Goal: Use online tool/utility

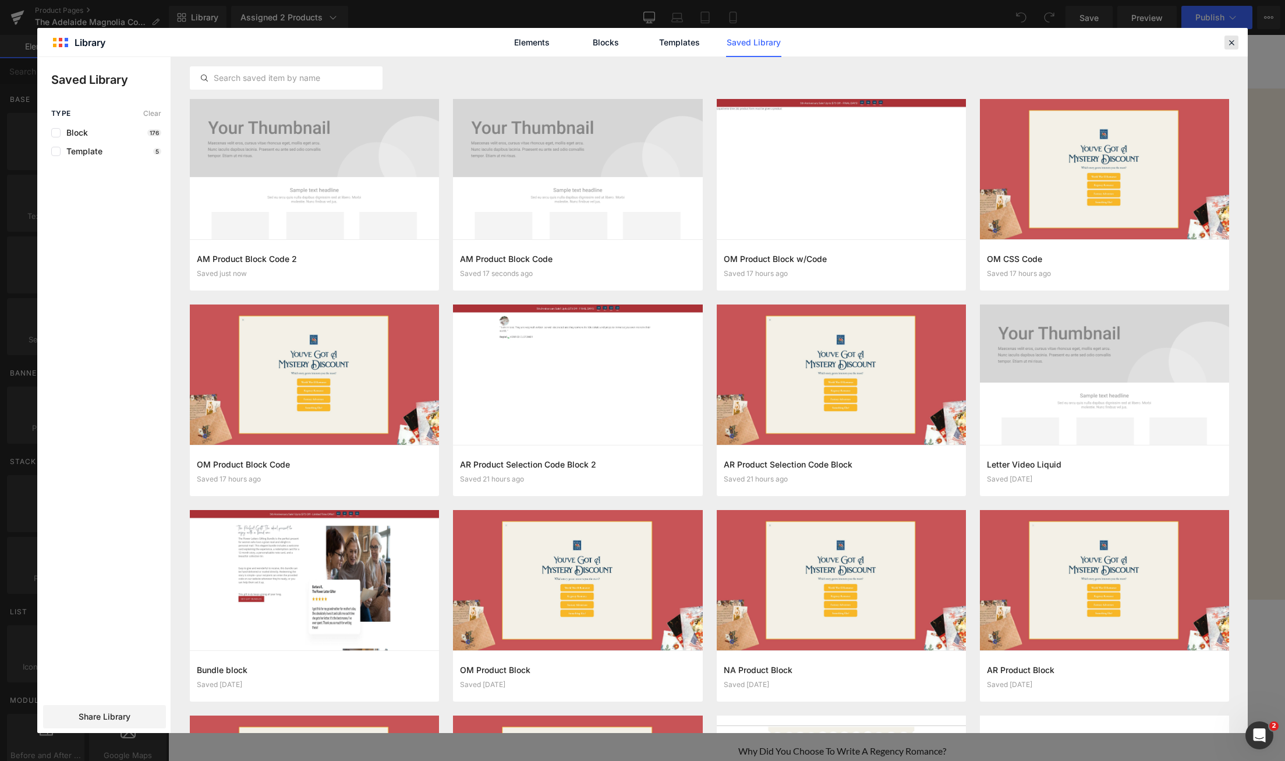
click at [740, 319] on div at bounding box center [721, 326] width 37 height 14
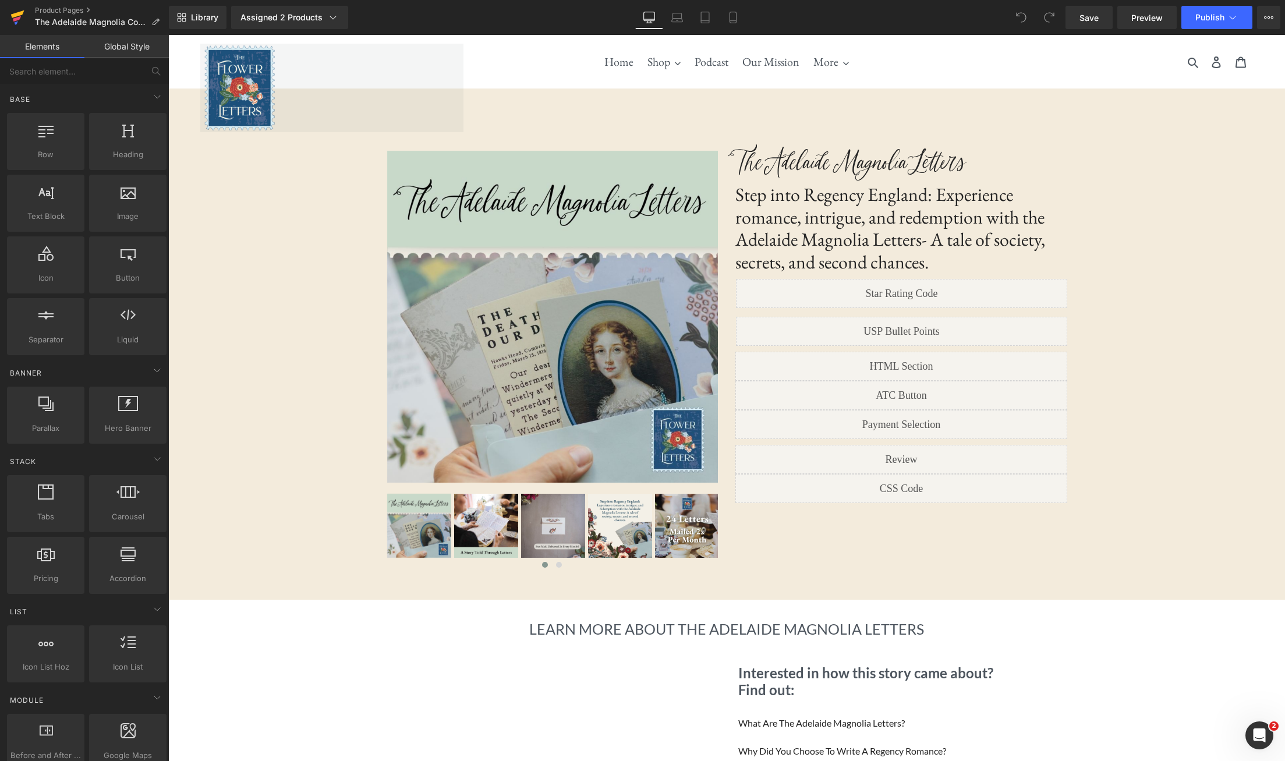
click at [23, 12] on icon at bounding box center [17, 14] width 13 height 8
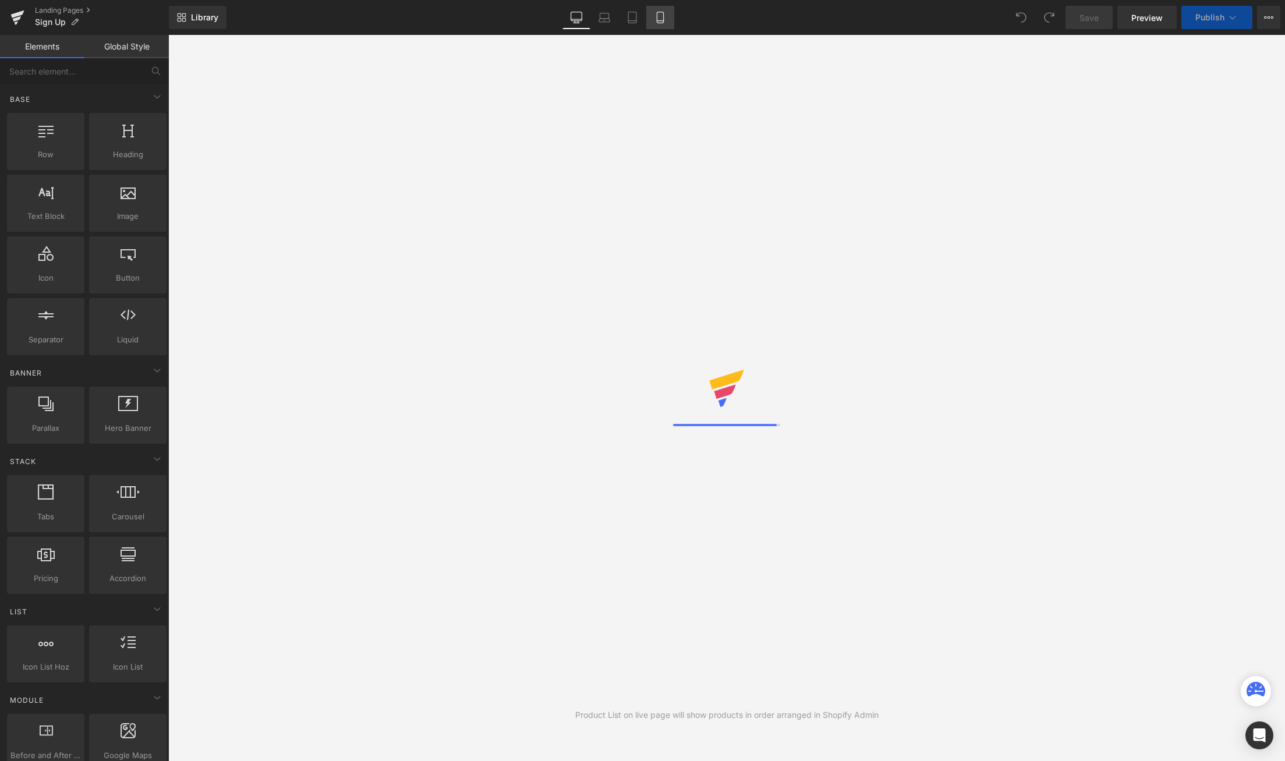
click at [667, 18] on link "Mobile" at bounding box center [660, 17] width 28 height 23
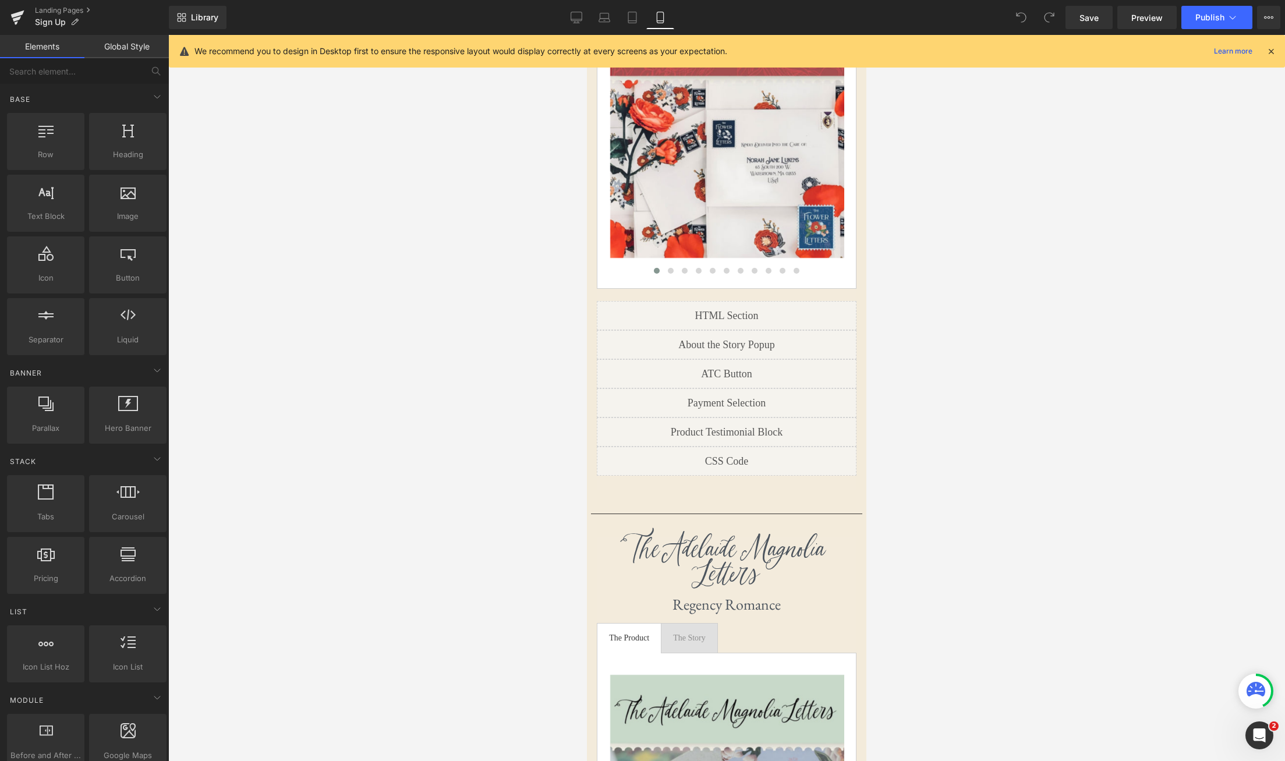
scroll to position [2817, 0]
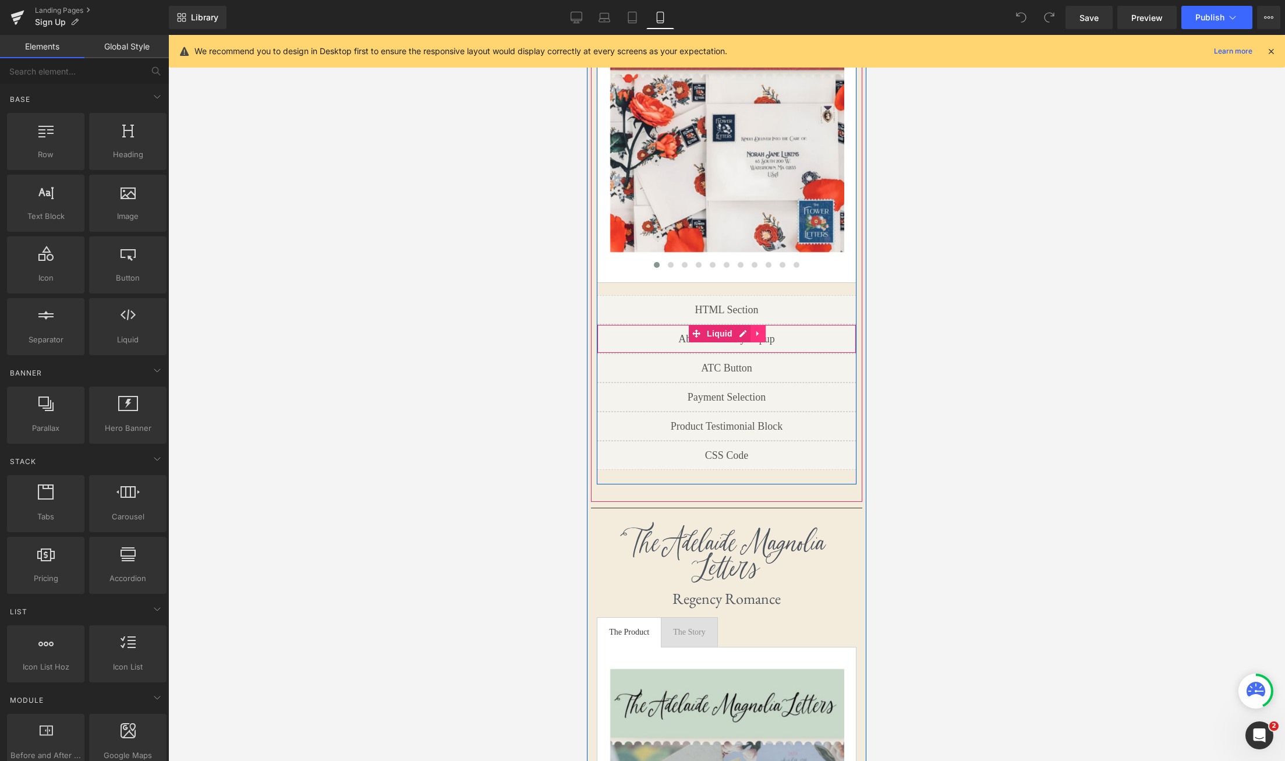
click at [758, 325] on link at bounding box center [758, 333] width 15 height 17
click at [699, 325] on link "Liquid" at bounding box center [689, 333] width 47 height 17
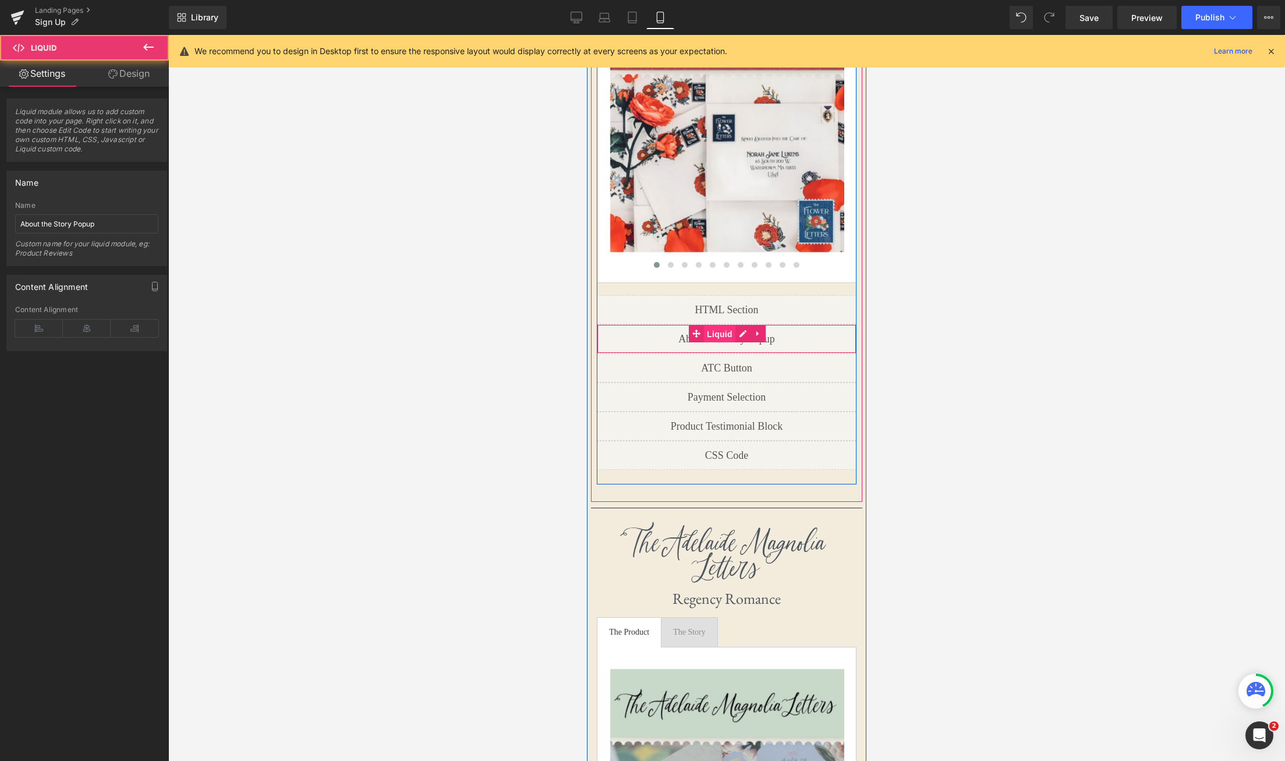
click at [723, 326] on span "Liquid" at bounding box center [719, 334] width 31 height 17
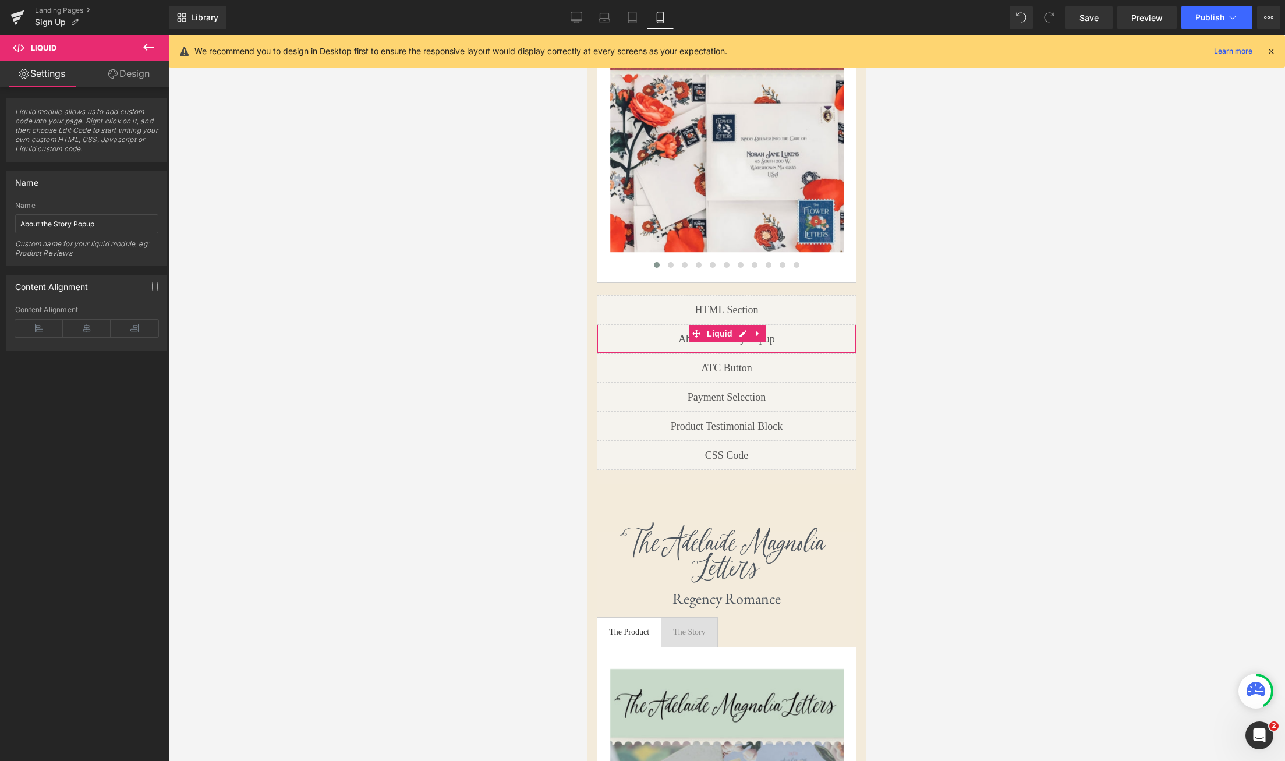
click at [116, 72] on link "Design" at bounding box center [129, 74] width 84 height 26
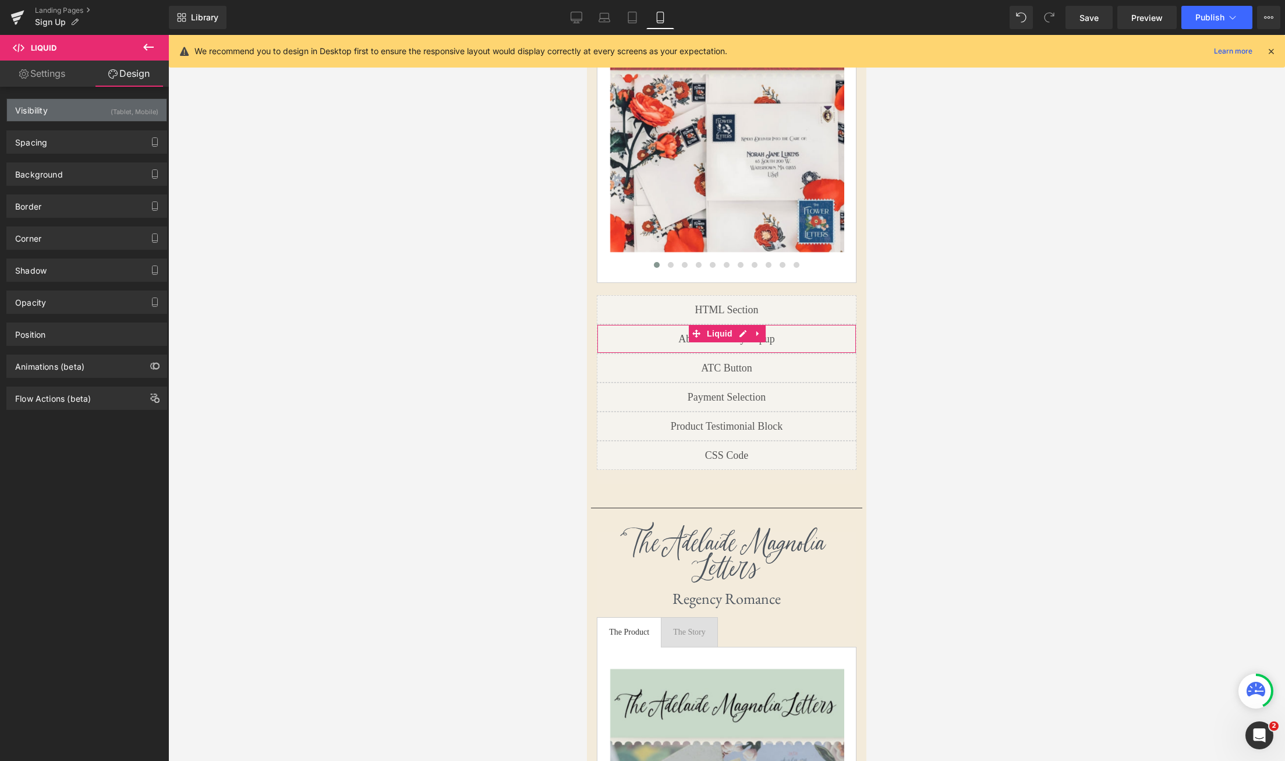
click at [117, 106] on div "(Tablet, Mobile)" at bounding box center [135, 108] width 48 height 19
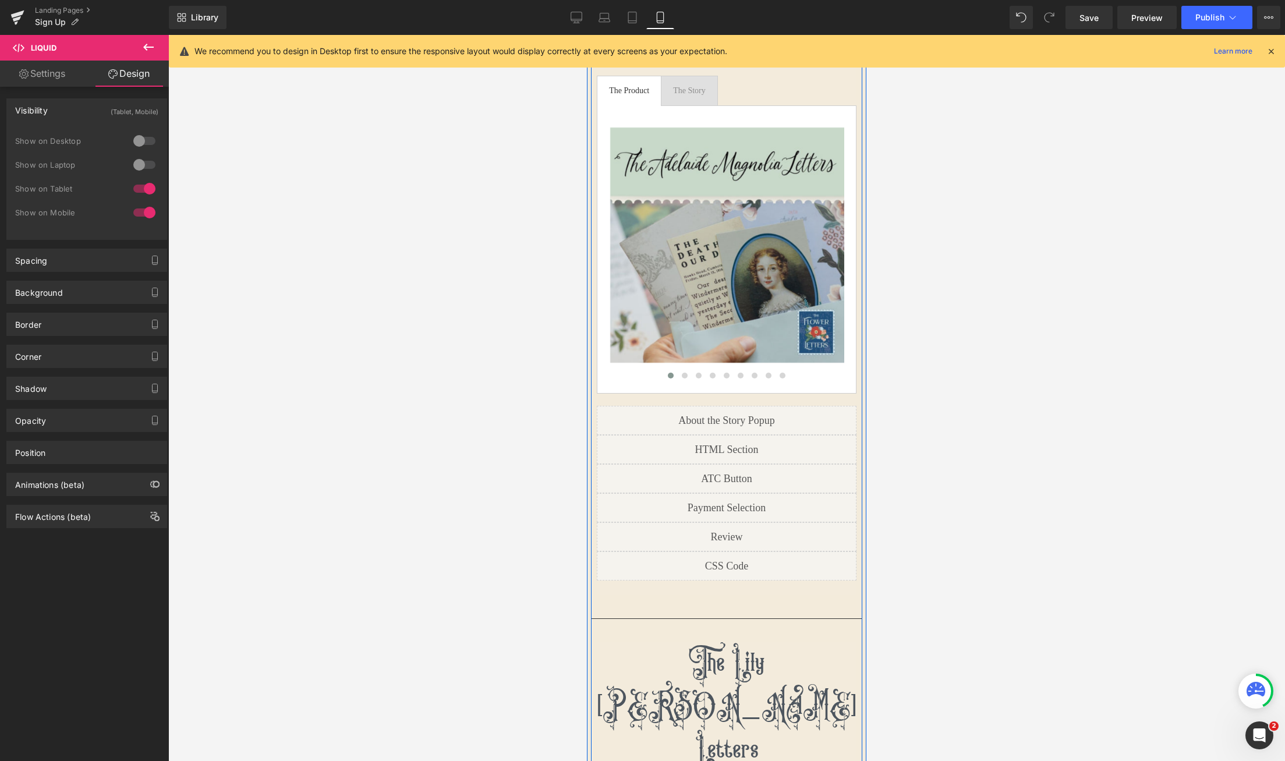
scroll to position [3364, 0]
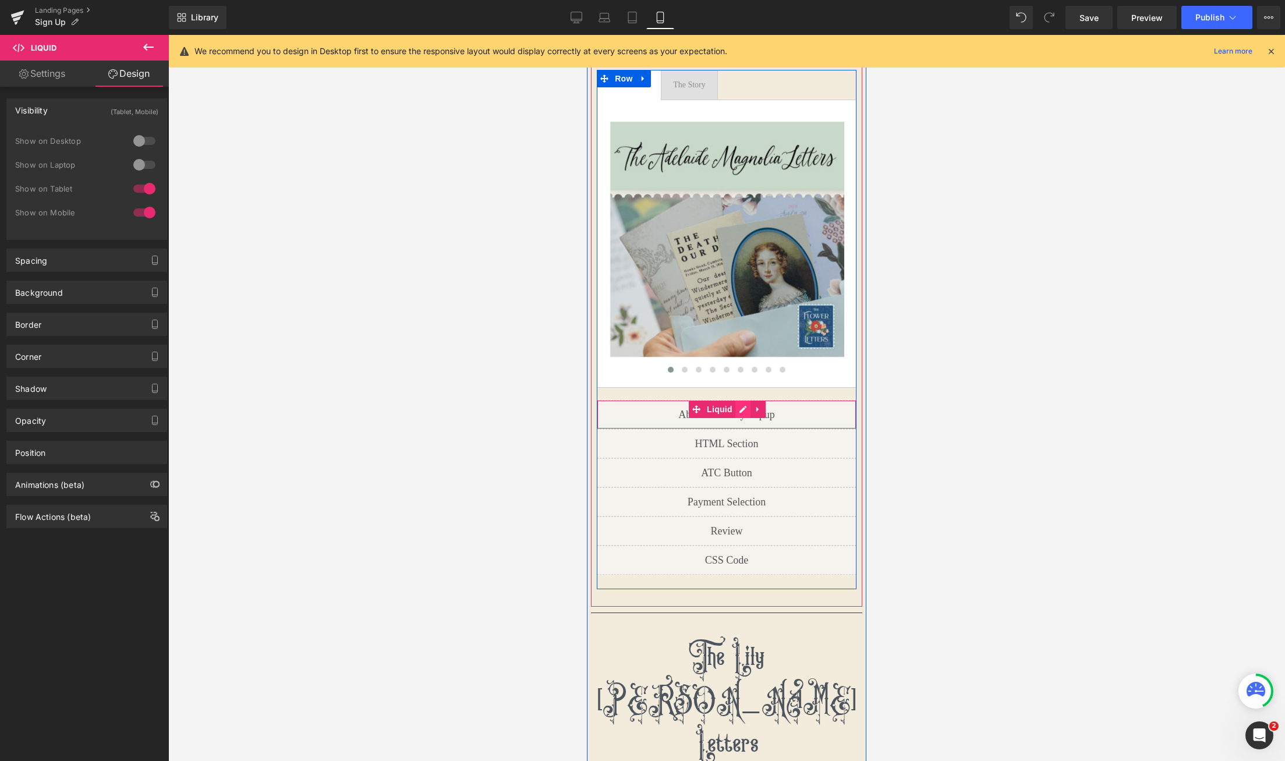
click at [740, 400] on div "Liquid" at bounding box center [727, 414] width 260 height 29
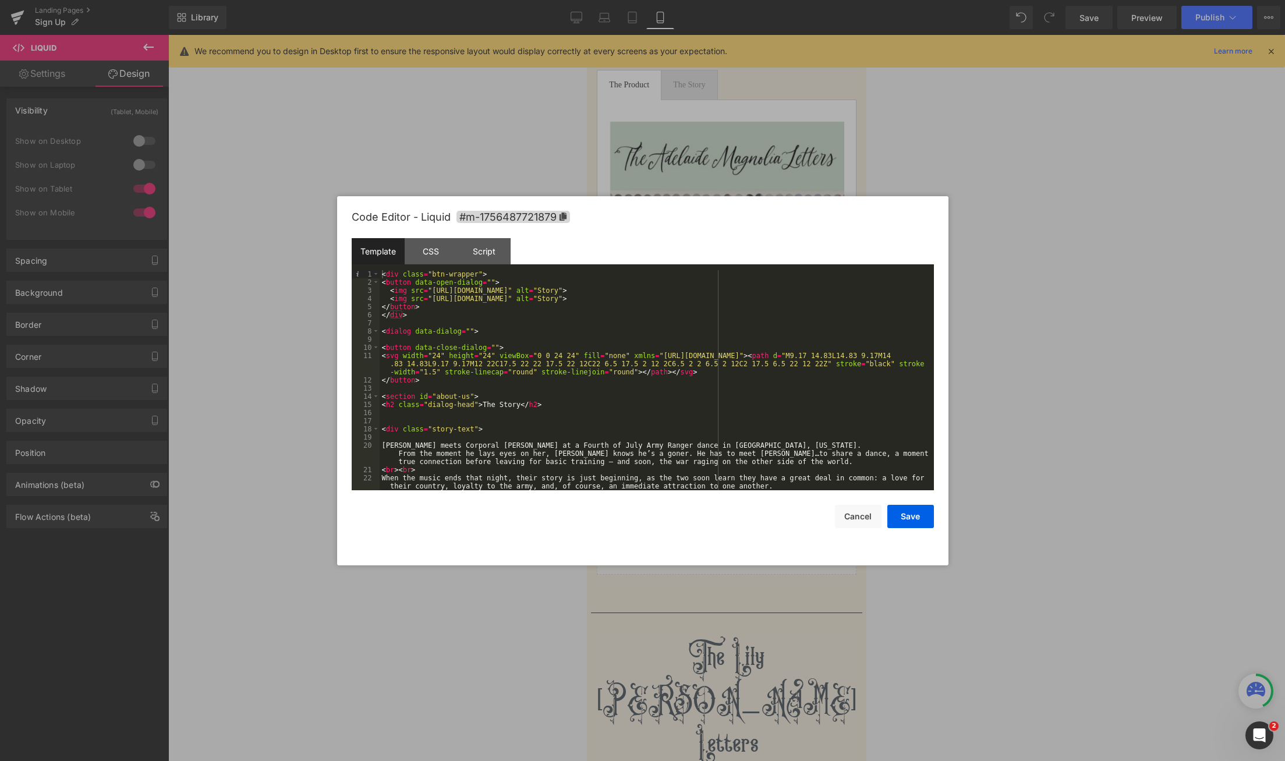
scroll to position [98, 0]
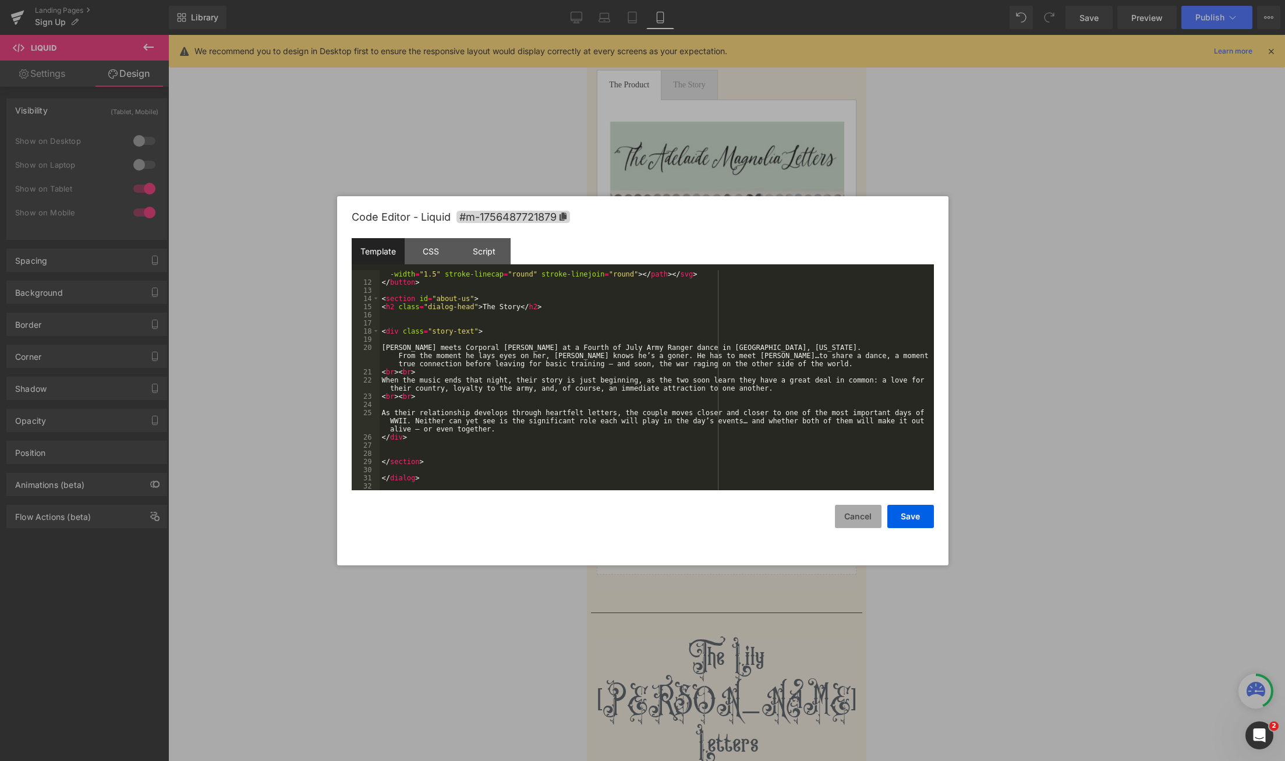
click at [862, 510] on button "Cancel" at bounding box center [858, 516] width 47 height 23
